Goal: Task Accomplishment & Management: Complete application form

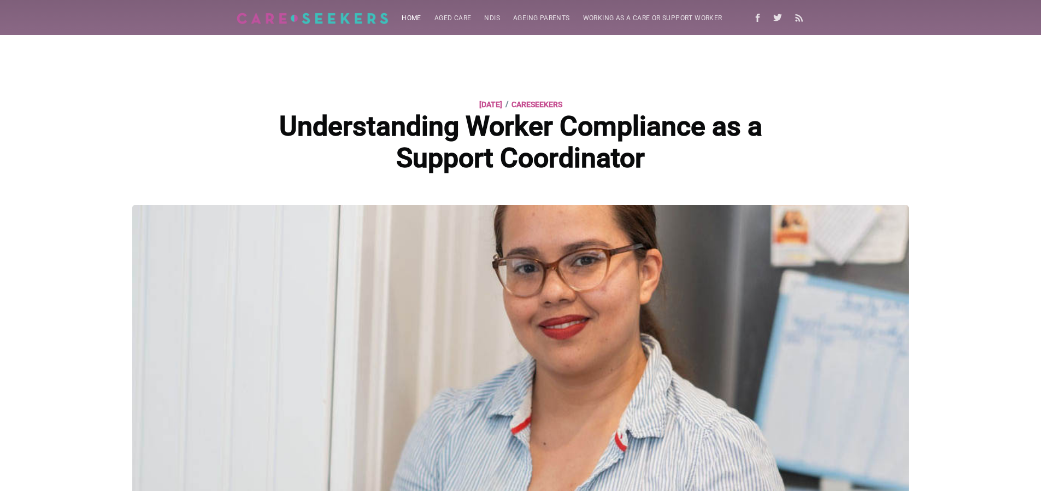
click at [404, 15] on link "Home" at bounding box center [411, 18] width 33 height 21
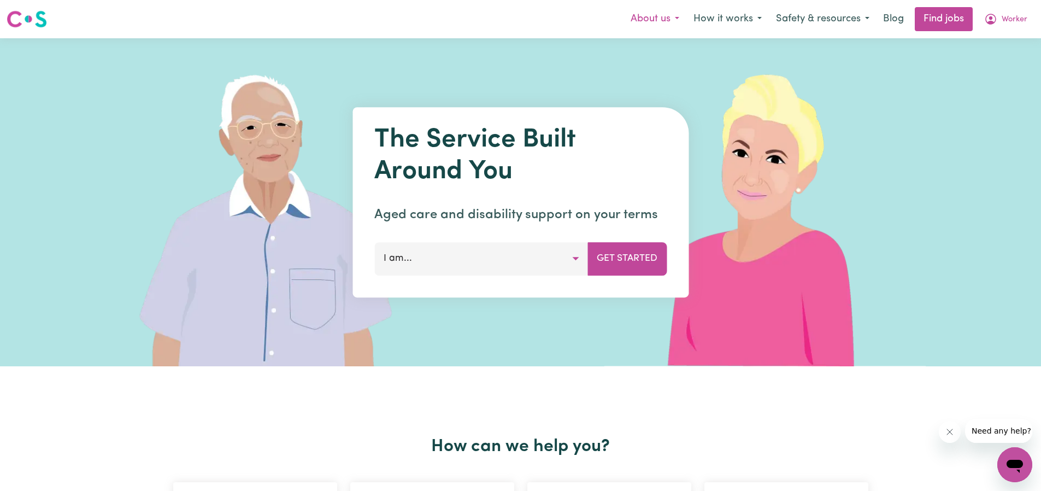
drag, startPoint x: 647, startPoint y: 17, endPoint x: 653, endPoint y: 22, distance: 7.8
click at [647, 18] on button "About us" at bounding box center [655, 19] width 63 height 23
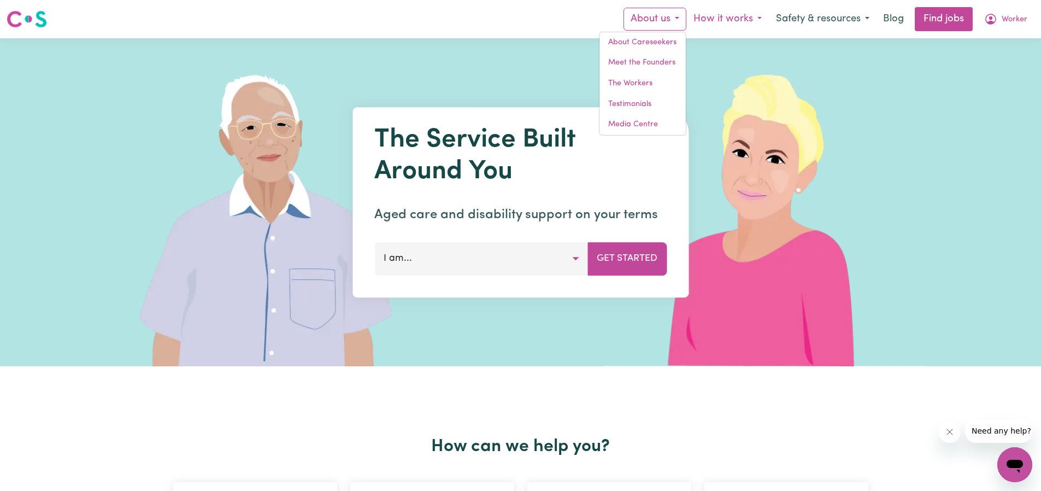
click at [710, 22] on button "How it works" at bounding box center [727, 19] width 83 height 23
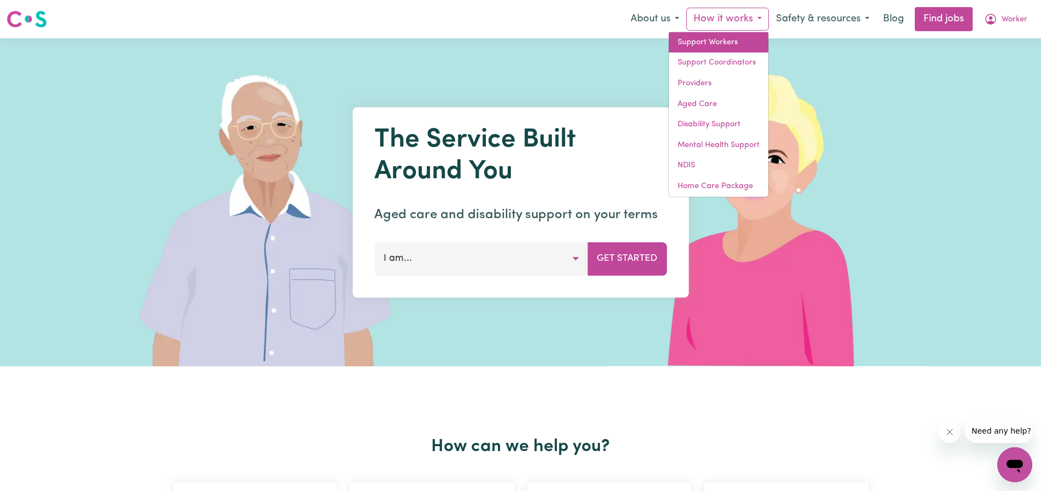
click at [714, 43] on link "Support Workers" at bounding box center [718, 42] width 99 height 21
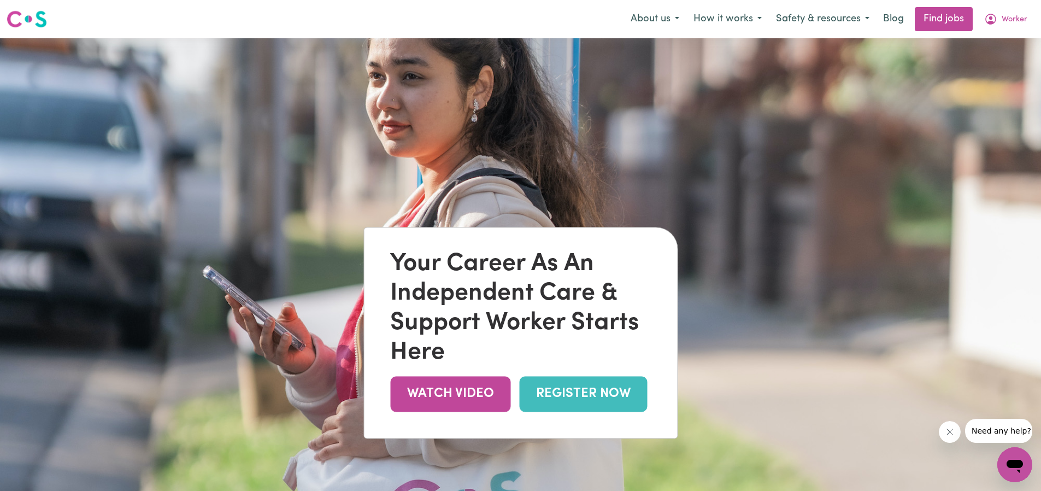
click at [590, 395] on link "REGISTER NOW" at bounding box center [583, 394] width 128 height 36
click at [578, 391] on link "REGISTER NOW" at bounding box center [583, 394] width 128 height 36
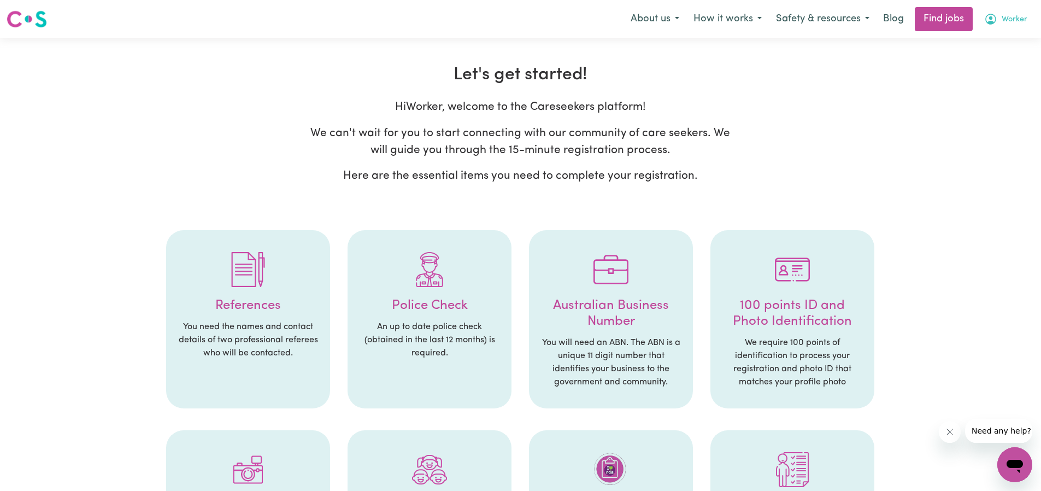
click at [1013, 22] on span "Worker" at bounding box center [1015, 20] width 26 height 12
click at [978, 81] on link "Logout" at bounding box center [991, 83] width 86 height 21
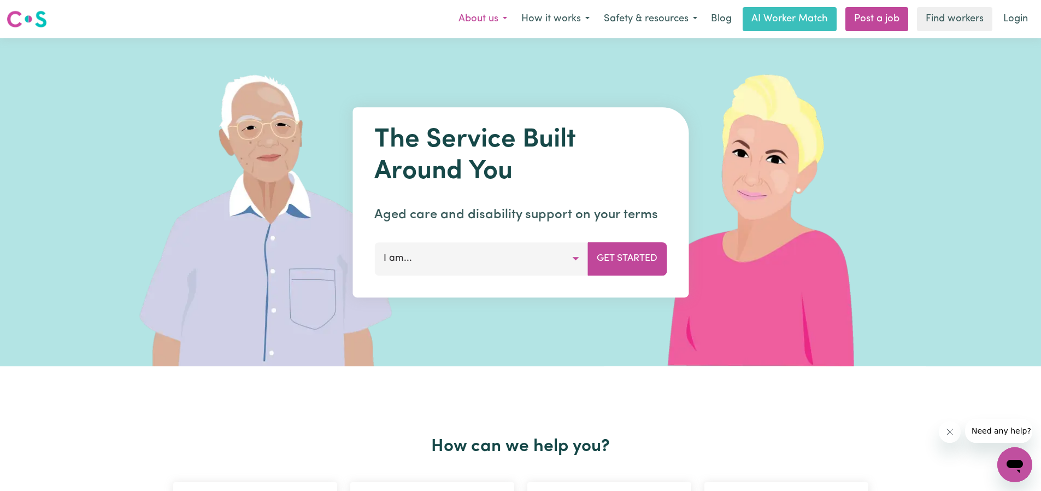
click at [505, 19] on button "About us" at bounding box center [482, 19] width 63 height 23
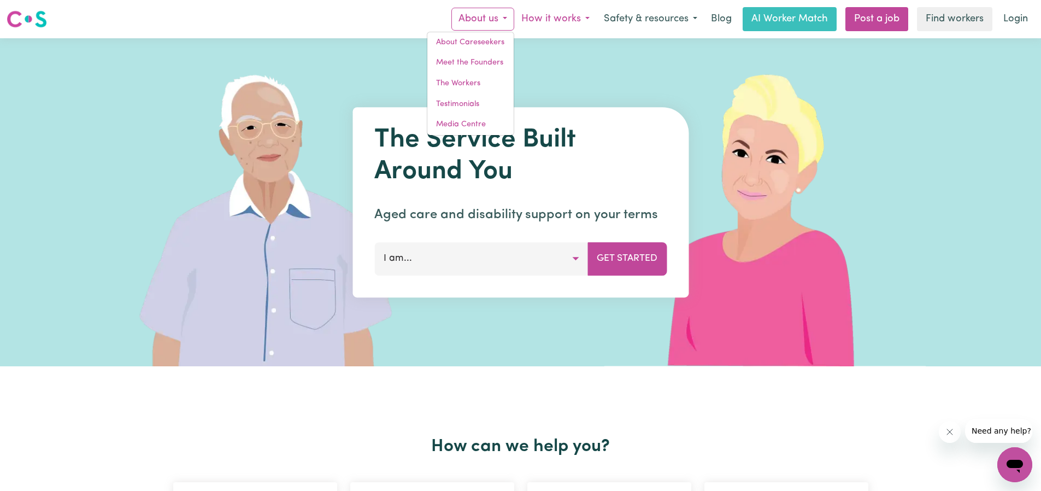
click at [565, 19] on button "How it works" at bounding box center [555, 19] width 83 height 23
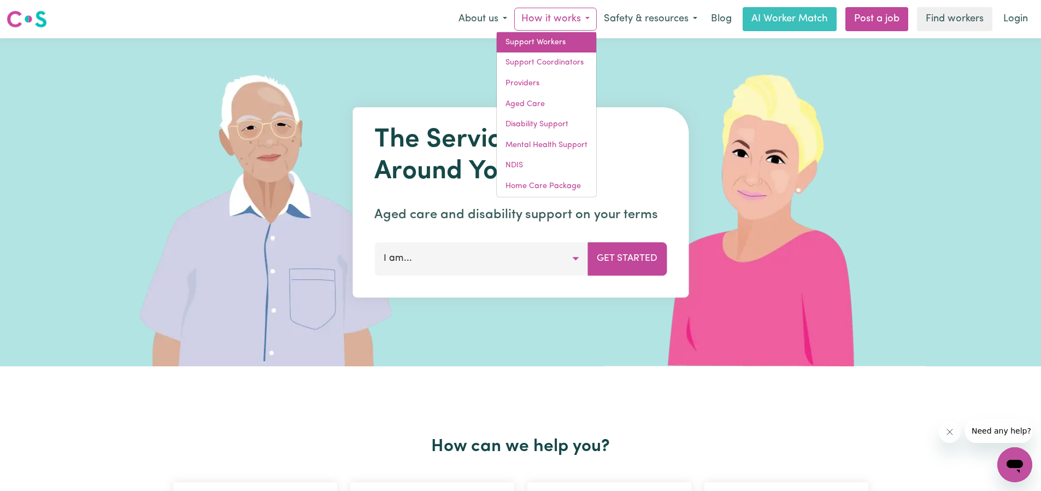
click at [554, 40] on link "Support Workers" at bounding box center [546, 42] width 99 height 21
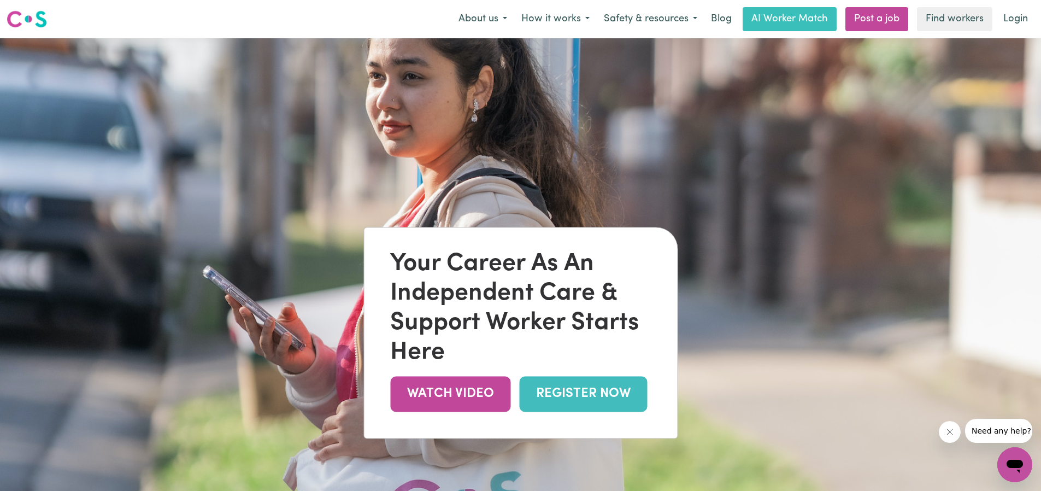
click at [587, 403] on link "REGISTER NOW" at bounding box center [583, 394] width 128 height 36
